Goal: Information Seeking & Learning: Learn about a topic

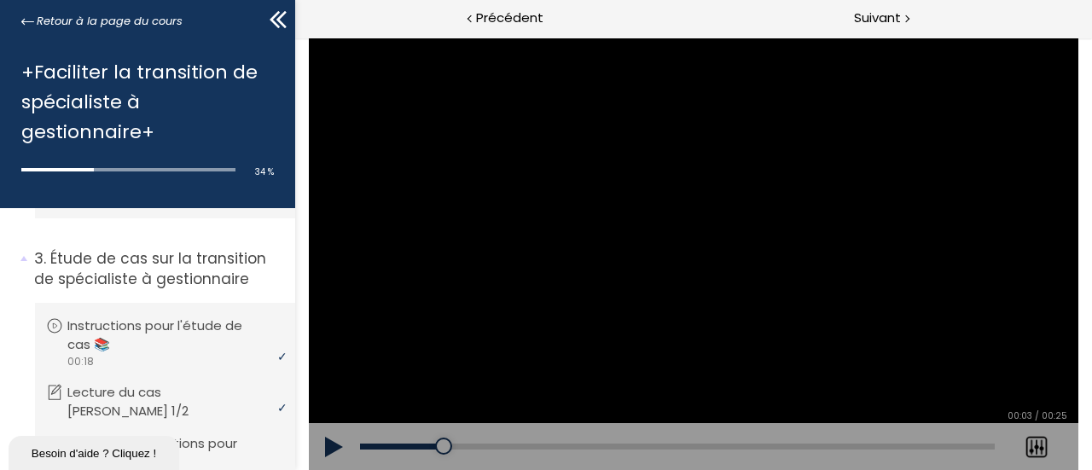
scroll to position [642, 0]
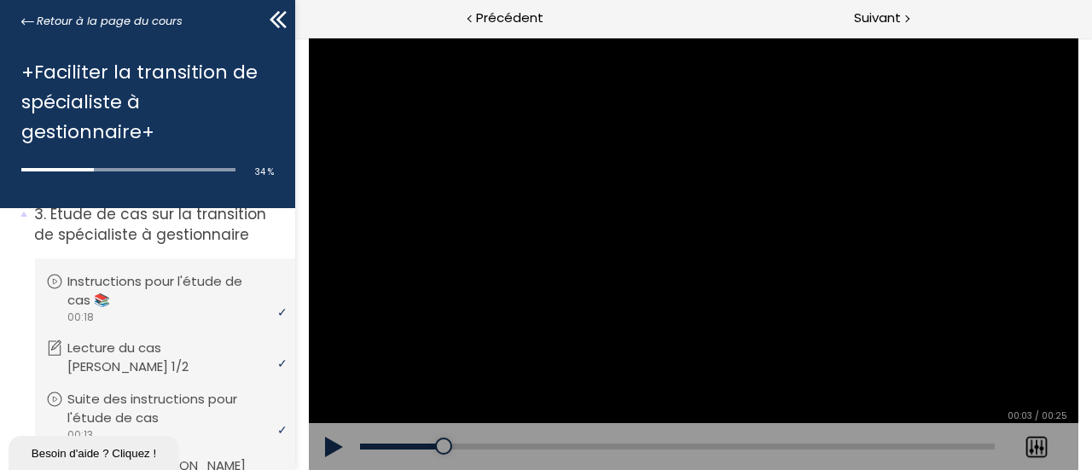
drag, startPoint x: 287, startPoint y: 342, endPoint x: 9, endPoint y: 250, distance: 292.2
drag, startPoint x: 304, startPoint y: 287, endPoint x: 295, endPoint y: 297, distance: 12.7
click at [298, 297] on div "Click for sound @keyframes VOLUME_SMALL_WAVE_FLASH { 0% { opacity: 0; } 33% { o…" at bounding box center [692, 254] width 797 height 433
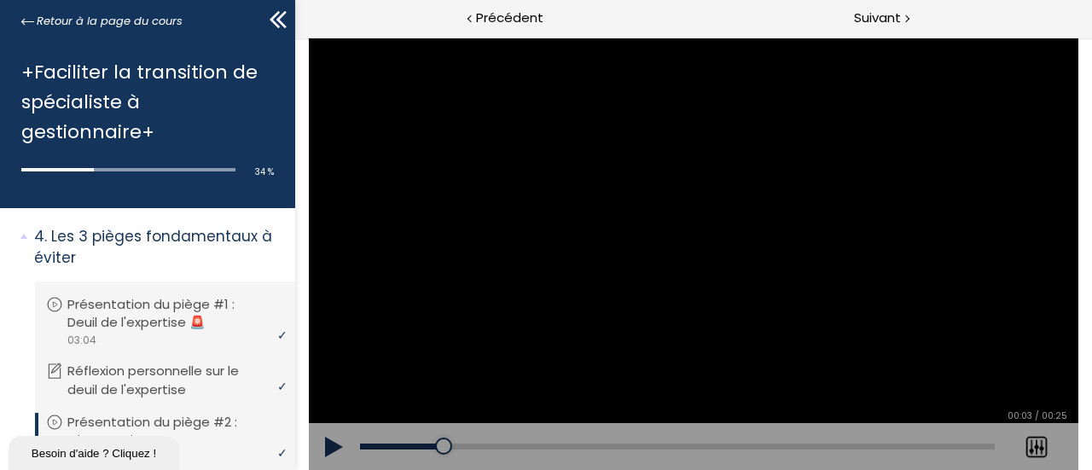
scroll to position [1152, 0]
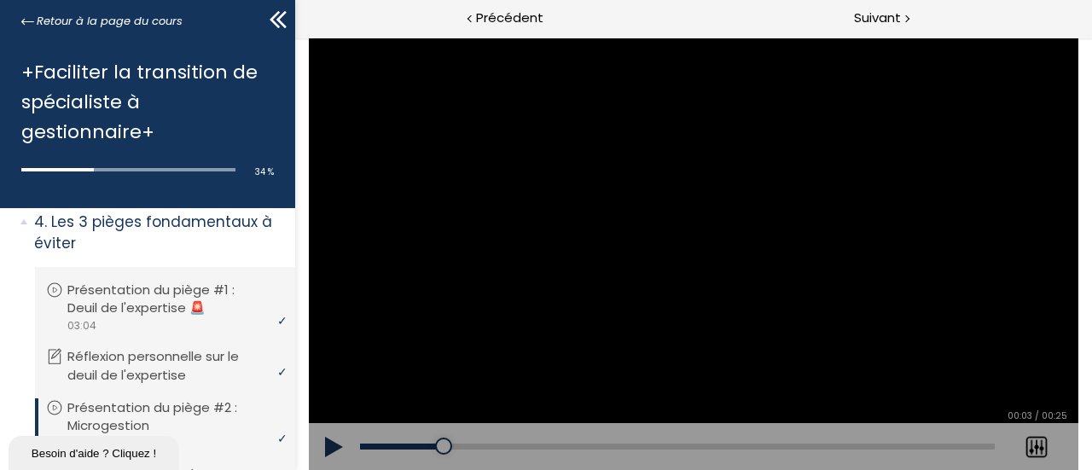
click at [331, 444] on button at bounding box center [333, 447] width 51 height 48
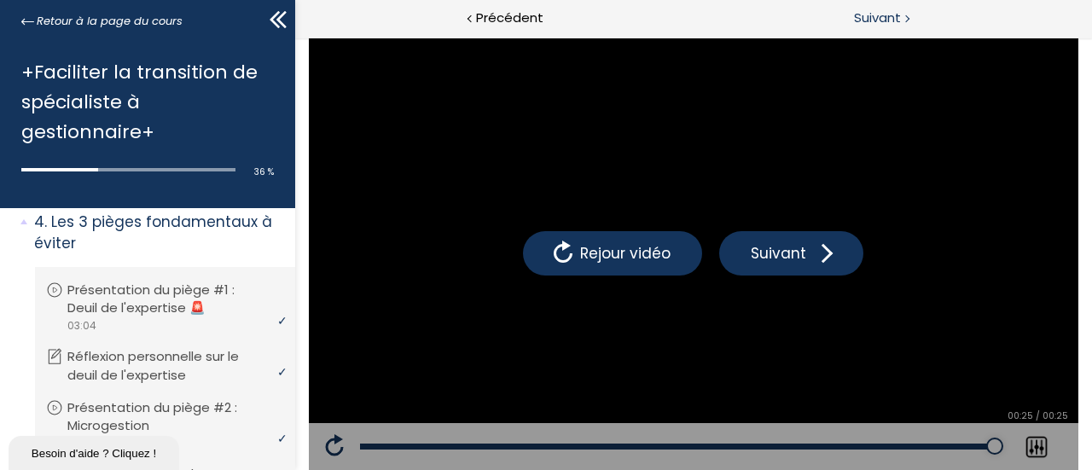
click at [885, 20] on span "Suivant" at bounding box center [877, 18] width 47 height 21
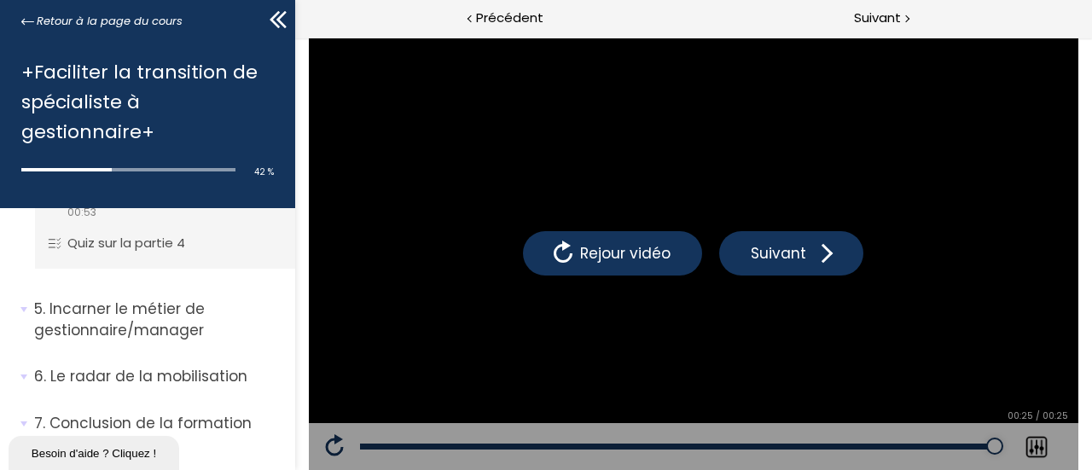
scroll to position [1925, 0]
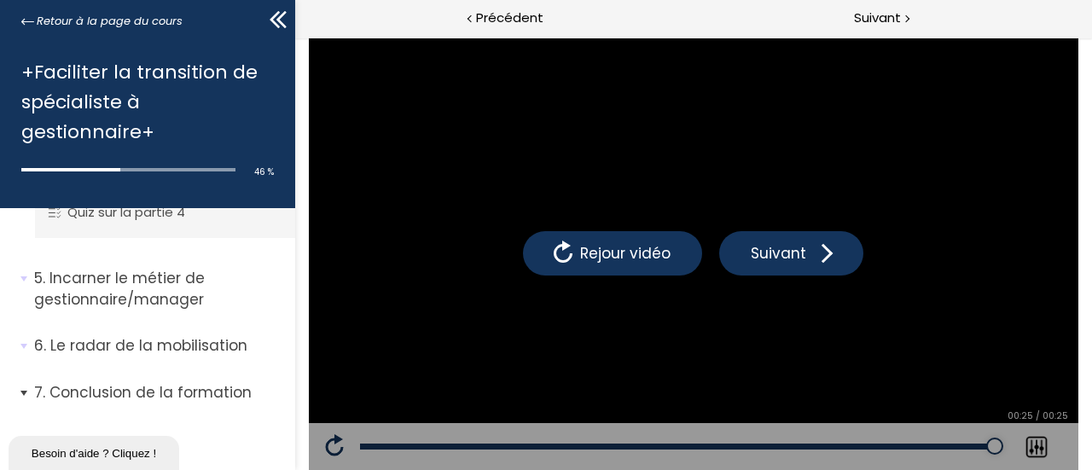
scroll to position [1482, 0]
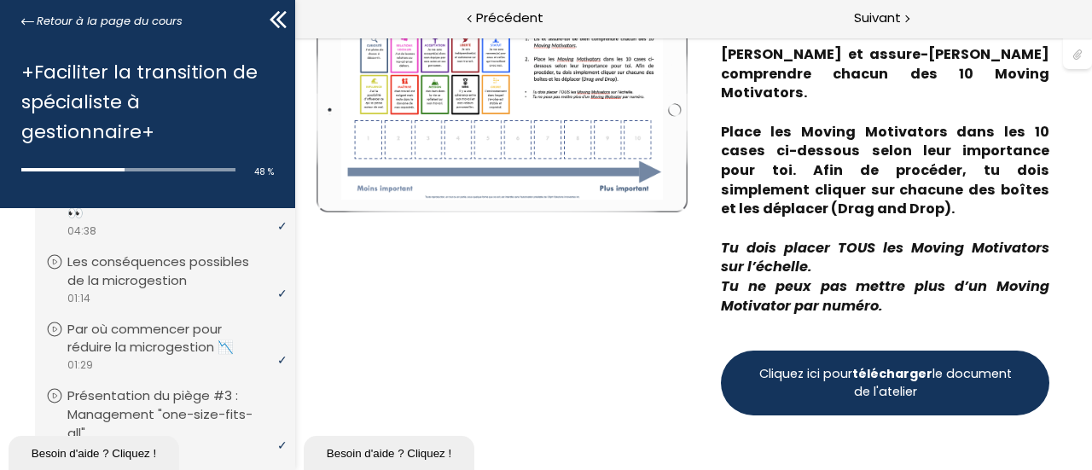
scroll to position [159, 0]
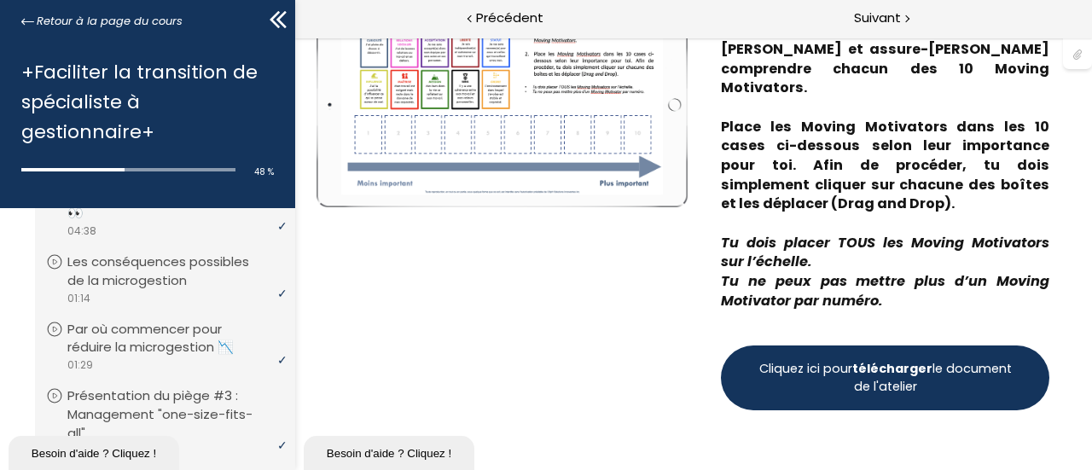
click at [921, 360] on strong "télécharger" at bounding box center [891, 368] width 80 height 17
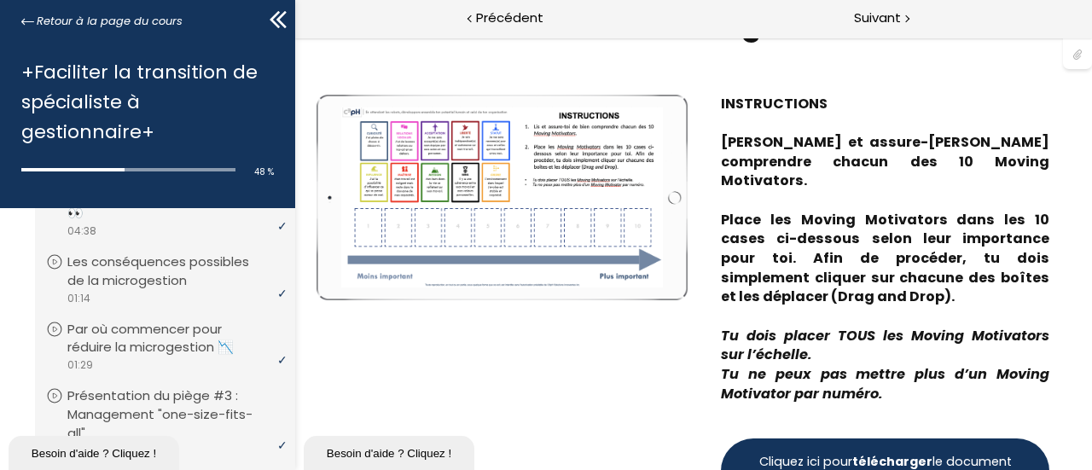
click at [268, 20] on icon at bounding box center [278, 20] width 26 height 26
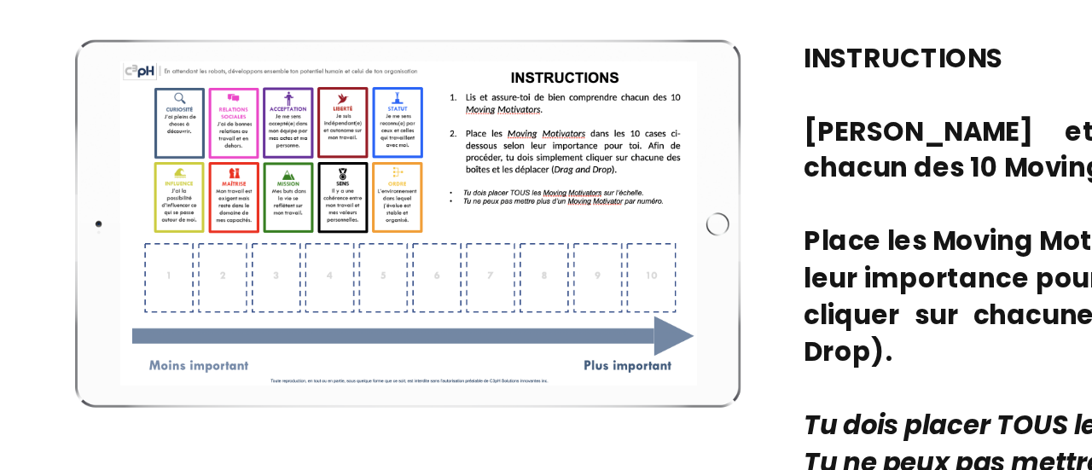
drag, startPoint x: 78, startPoint y: 39, endPoint x: 90, endPoint y: 82, distance: 44.5
click at [90, 82] on div at bounding box center [221, 97] width 337 height 189
click at [80, 123] on div at bounding box center [221, 97] width 337 height 189
click at [81, 38] on div at bounding box center [221, 97] width 337 height 189
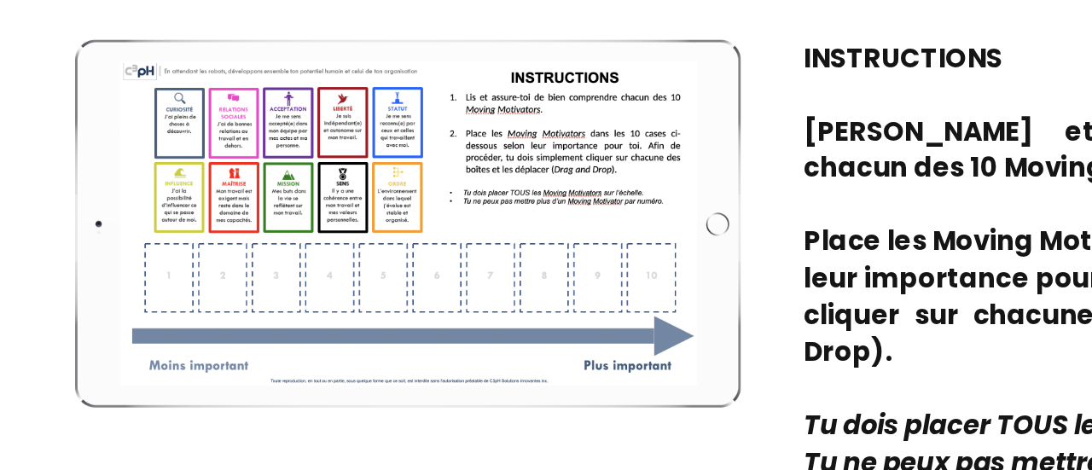
click at [81, 38] on div at bounding box center [221, 97] width 337 height 189
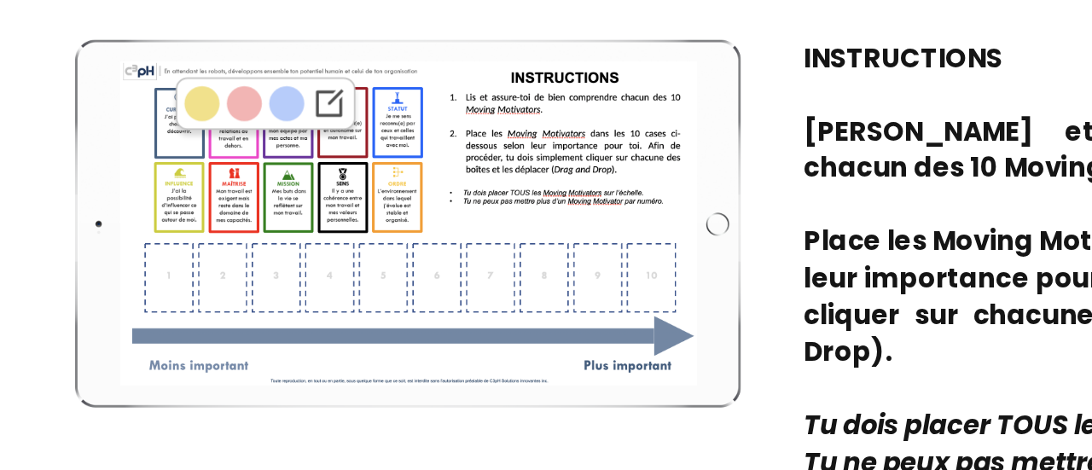
click at [81, 38] on div at bounding box center [221, 97] width 337 height 189
click at [244, 10] on div at bounding box center [221, 97] width 337 height 189
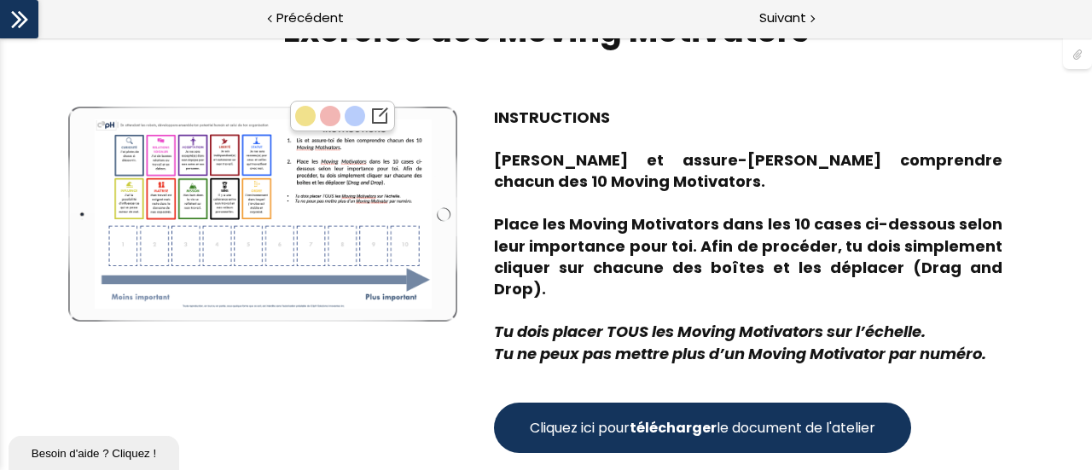
scroll to position [0, 0]
click at [246, 144] on div at bounding box center [263, 213] width 337 height 189
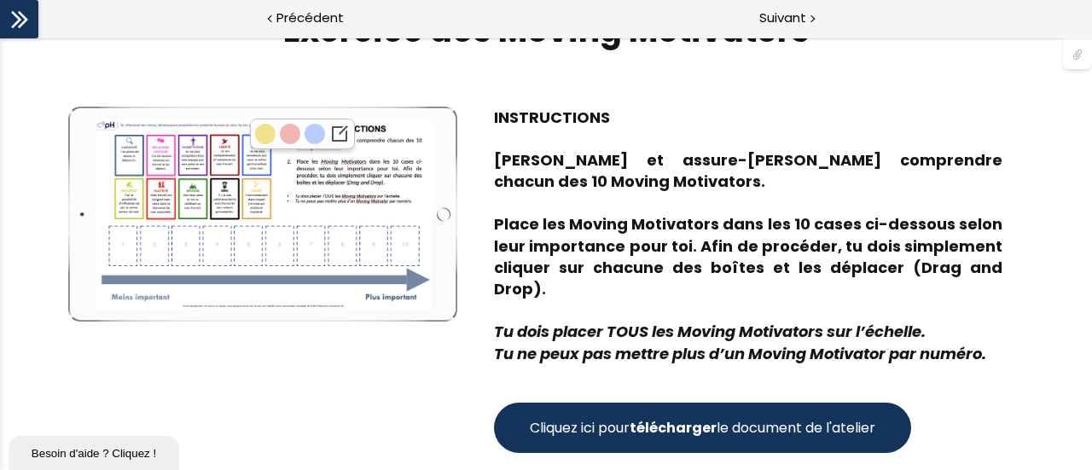
click at [246, 144] on div at bounding box center [263, 213] width 337 height 189
drag, startPoint x: 246, startPoint y: 144, endPoint x: 259, endPoint y: 253, distance: 110.0
click at [259, 253] on div at bounding box center [263, 213] width 337 height 189
click at [351, 239] on img at bounding box center [353, 243] width 20 height 20
click at [218, 189] on div at bounding box center [263, 213] width 337 height 189
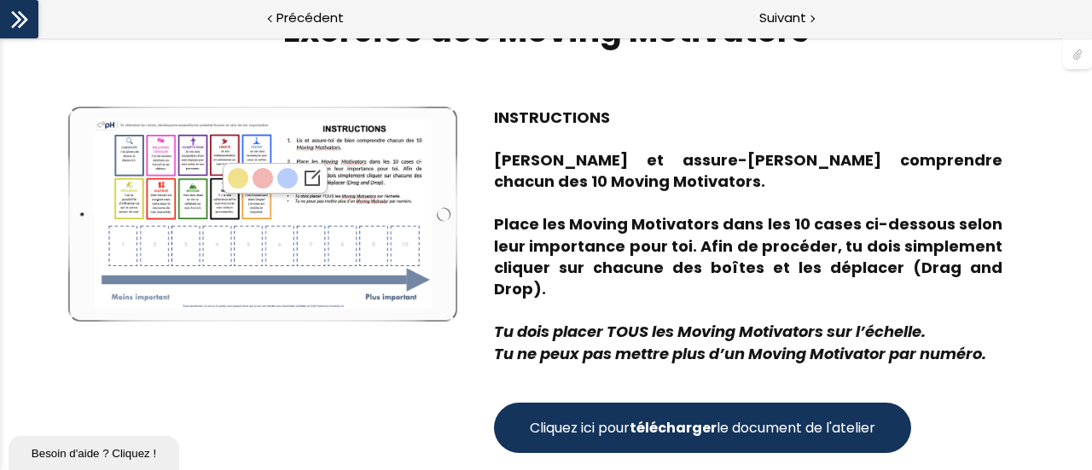
click at [218, 189] on div at bounding box center [263, 213] width 337 height 189
drag, startPoint x: 218, startPoint y: 189, endPoint x: 221, endPoint y: 244, distance: 55.5
click at [221, 244] on div at bounding box center [263, 213] width 337 height 189
click at [130, 144] on div at bounding box center [263, 213] width 337 height 189
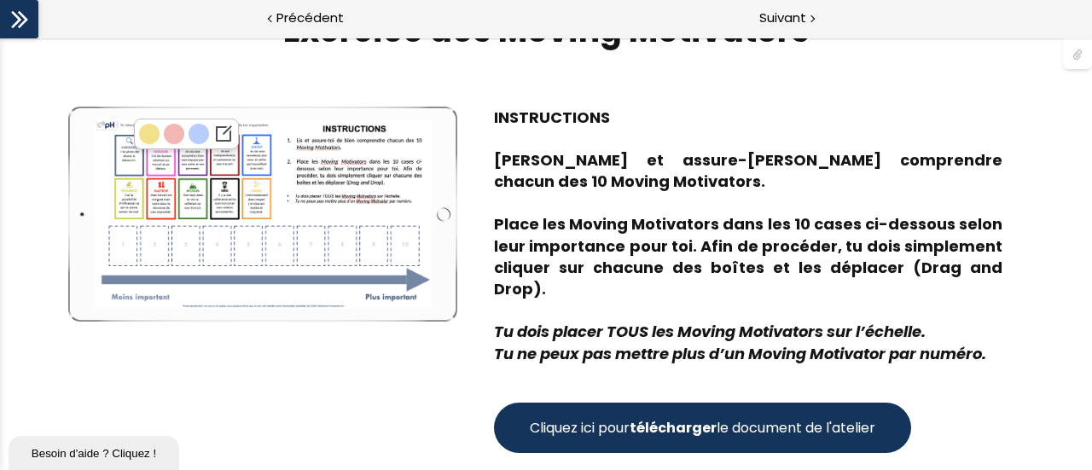
click at [130, 144] on div at bounding box center [263, 213] width 337 height 189
drag, startPoint x: 150, startPoint y: 130, endPoint x: 338, endPoint y: 270, distance: 234.6
click at [338, 270] on body "Exercice des Moving Motivators Empty space, drag to resize Write your awesome l…" at bounding box center [546, 254] width 1092 height 433
click at [443, 212] on div "Write your awesome label here." at bounding box center [262, 215] width 389 height 216
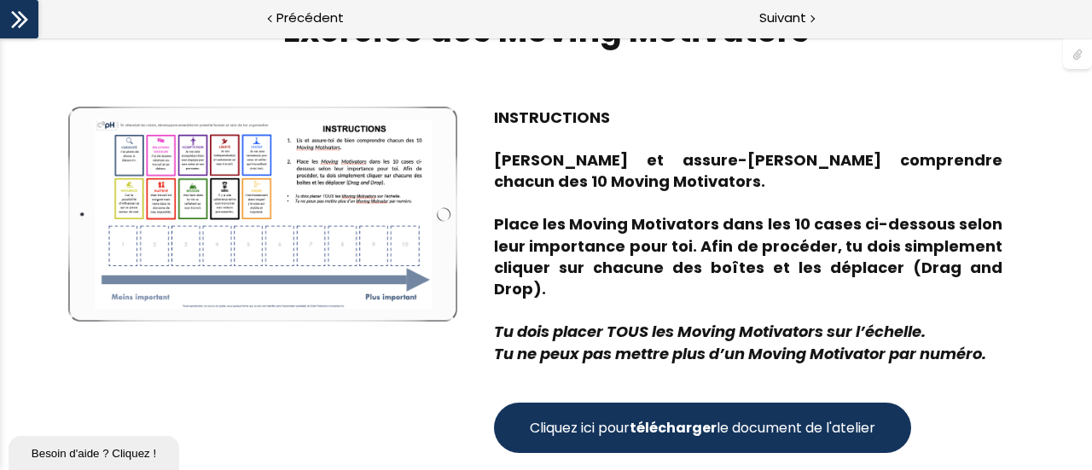
click at [443, 212] on div "Write your awesome label here." at bounding box center [262, 215] width 389 height 216
click at [797, 24] on span "Suivant" at bounding box center [782, 18] width 47 height 21
click at [806, 14] on div "Suivant" at bounding box center [819, 19] width 546 height 38
click at [15, 20] on icon at bounding box center [20, 20] width 26 height 26
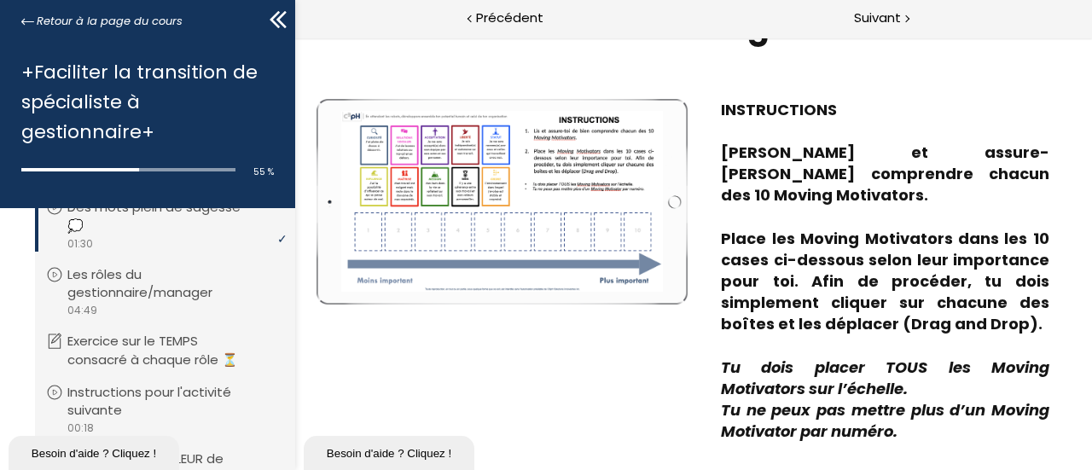
scroll to position [2056, 0]
click at [894, 16] on span "Suivant" at bounding box center [877, 18] width 47 height 21
click at [897, 15] on span "Suivant" at bounding box center [877, 18] width 47 height 21
click at [887, 15] on span "Suivant" at bounding box center [877, 18] width 47 height 21
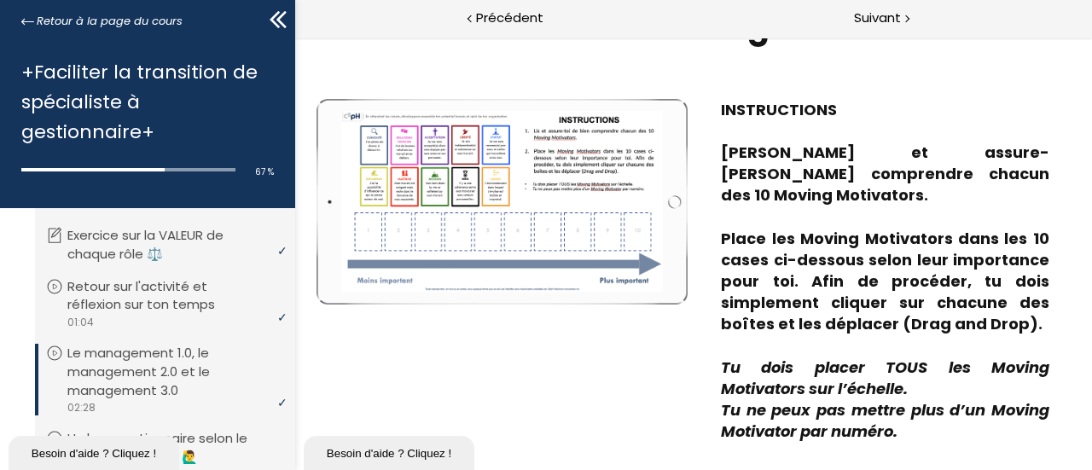
scroll to position [2501, 0]
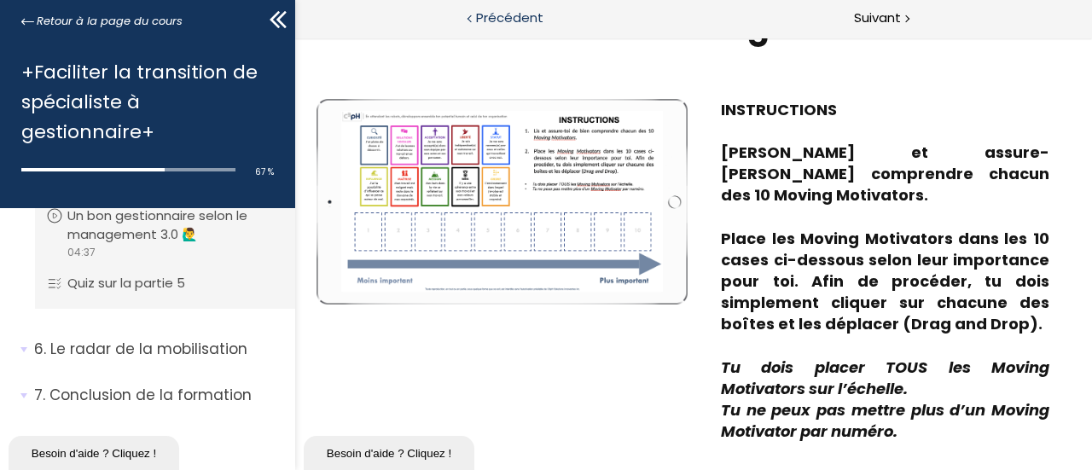
click at [503, 17] on span "Précédent" at bounding box center [509, 18] width 67 height 21
click at [871, 15] on span "Suivant" at bounding box center [877, 18] width 47 height 21
click at [895, 18] on span "Suivant" at bounding box center [877, 18] width 47 height 21
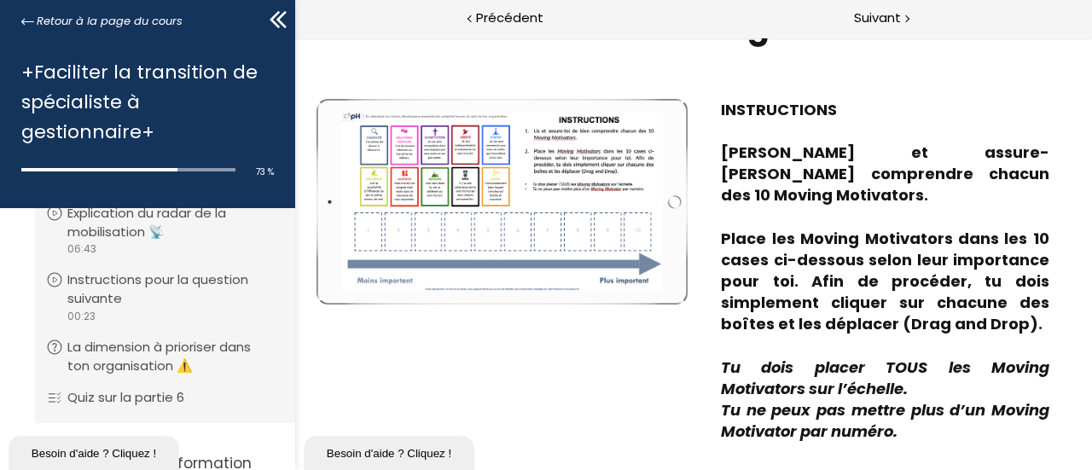
scroll to position [2906, 0]
